Goal: Navigation & Orientation: Find specific page/section

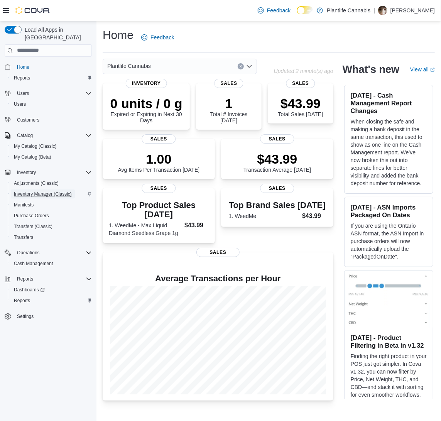
click at [27, 191] on span "Inventory Manager (Classic)" at bounding box center [43, 194] width 58 height 6
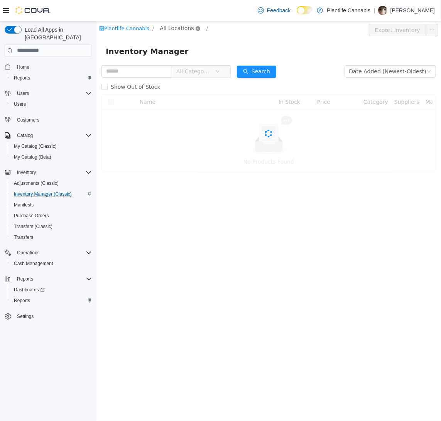
click at [195, 28] on icon "icon: close-circle" at bounding box center [197, 28] width 5 height 5
click at [181, 29] on span "All Locations" at bounding box center [176, 28] width 34 height 8
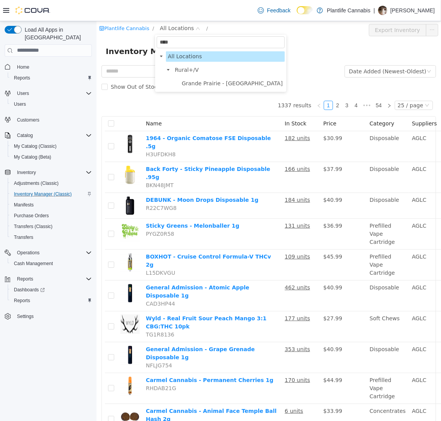
type input "****"
click at [210, 84] on span "Grande Prairie - [GEOGRAPHIC_DATA]" at bounding box center [231, 83] width 101 height 6
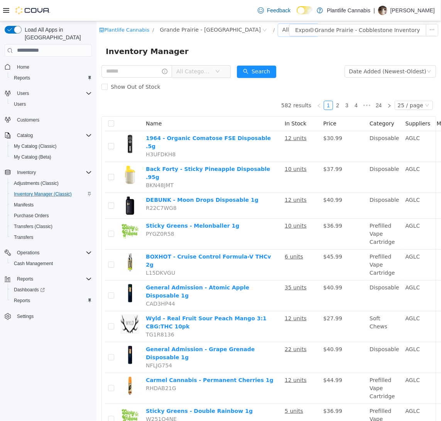
click at [282, 27] on div "All Rooms" at bounding box center [295, 30] width 27 height 12
click at [260, 80] on li "Jail" at bounding box center [270, 82] width 46 height 12
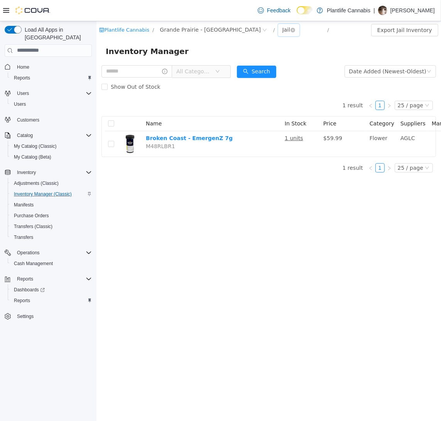
click at [290, 32] on icon "icon: down" at bounding box center [292, 29] width 5 height 5
click at [267, 69] on li "Returns" at bounding box center [270, 70] width 46 height 12
